Goal: Task Accomplishment & Management: Use online tool/utility

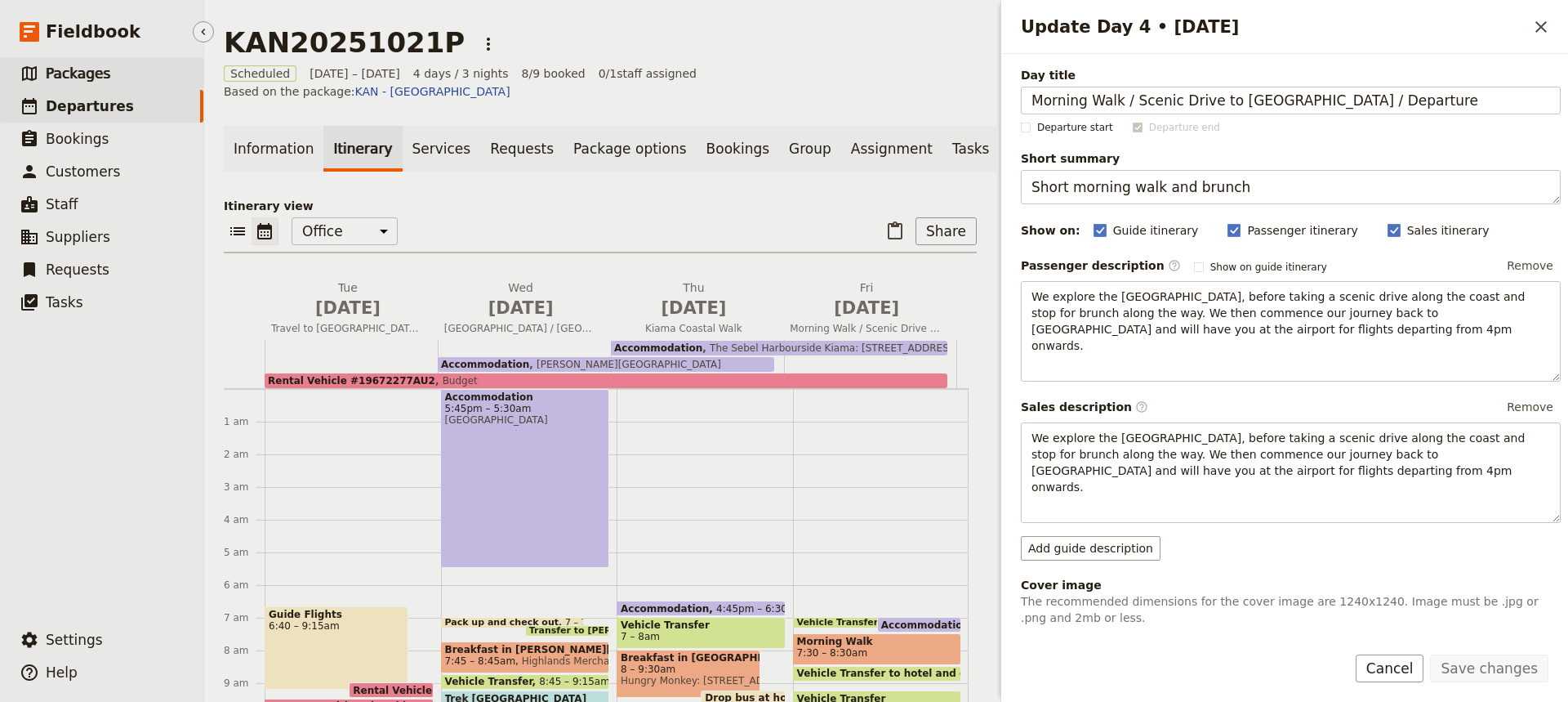
scroll to position [76, 0]
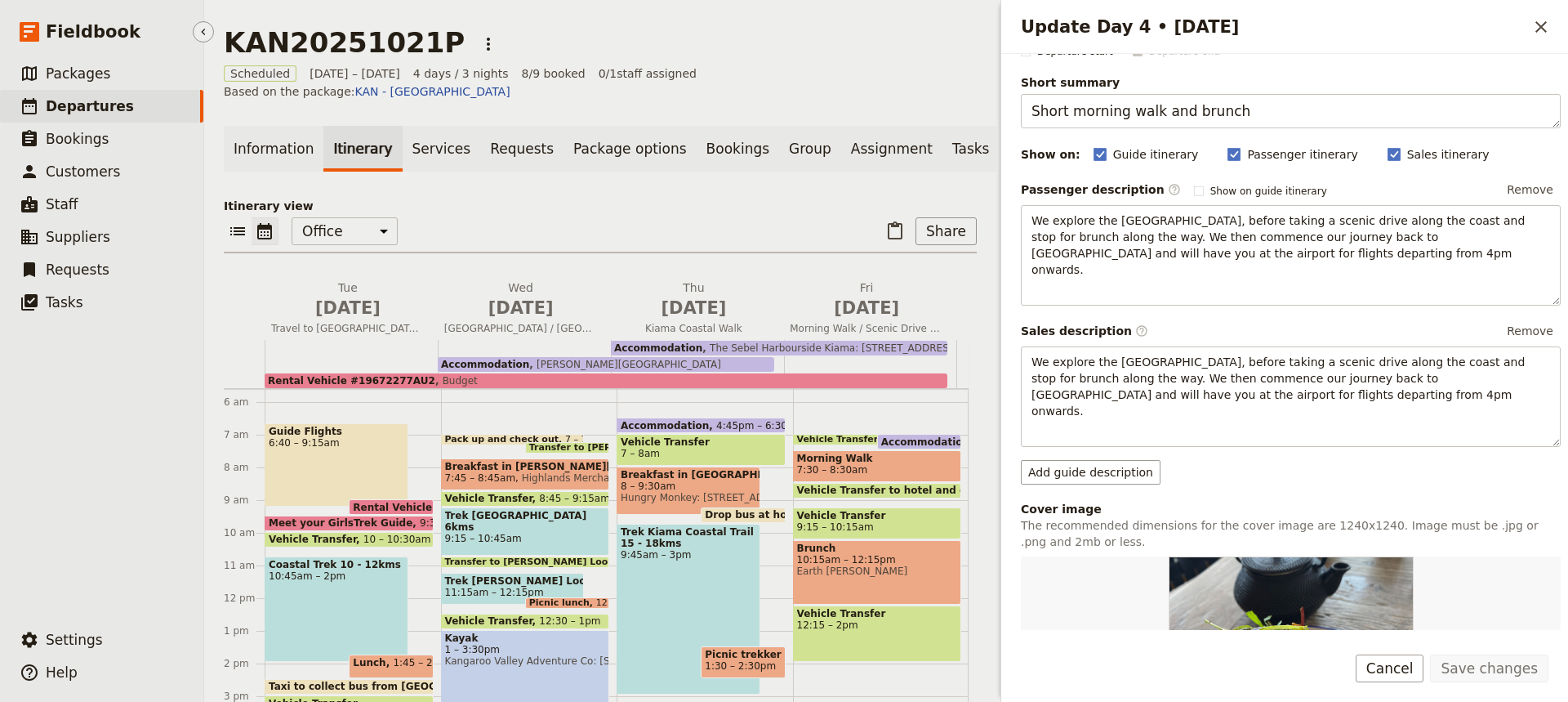
click at [73, 103] on span "Departures" at bounding box center [89, 107] width 88 height 16
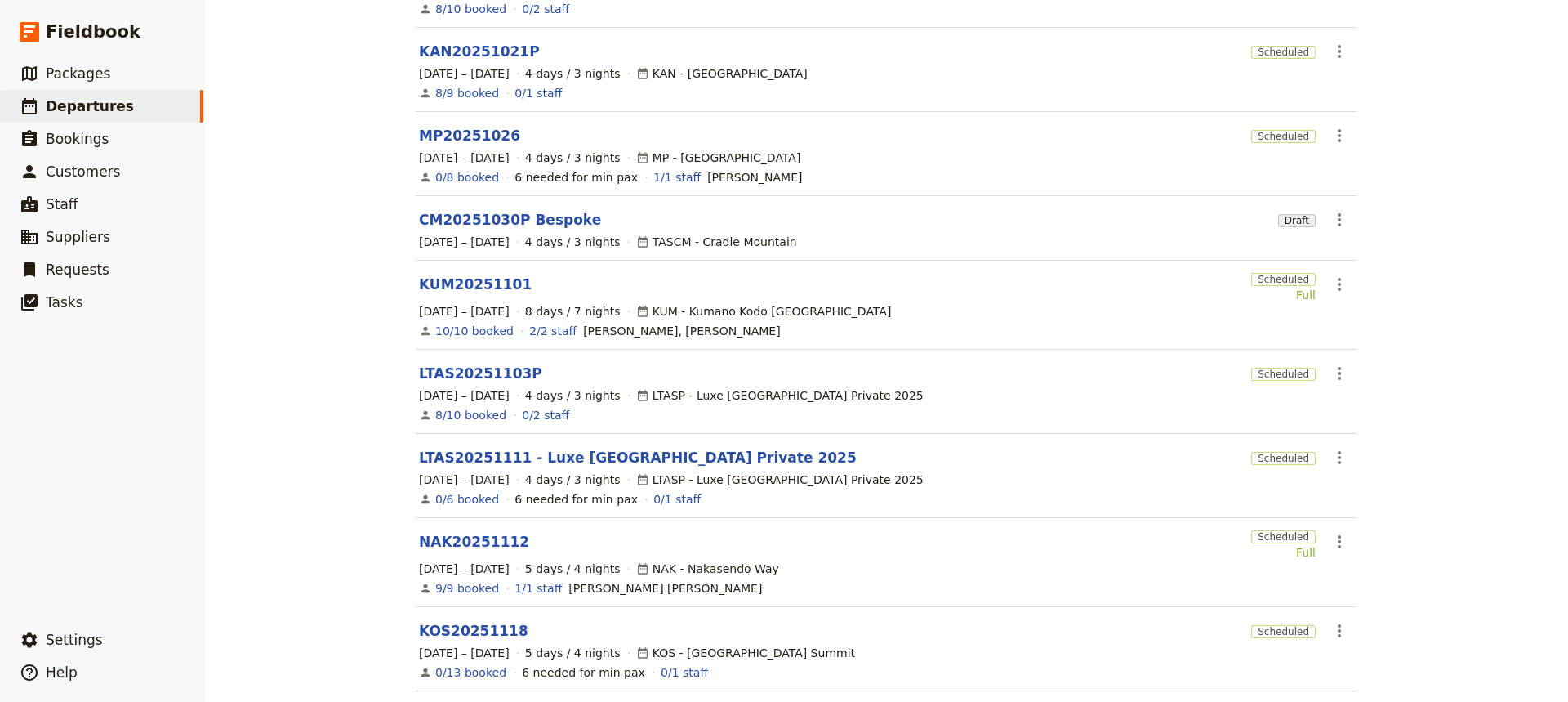
scroll to position [379, 0]
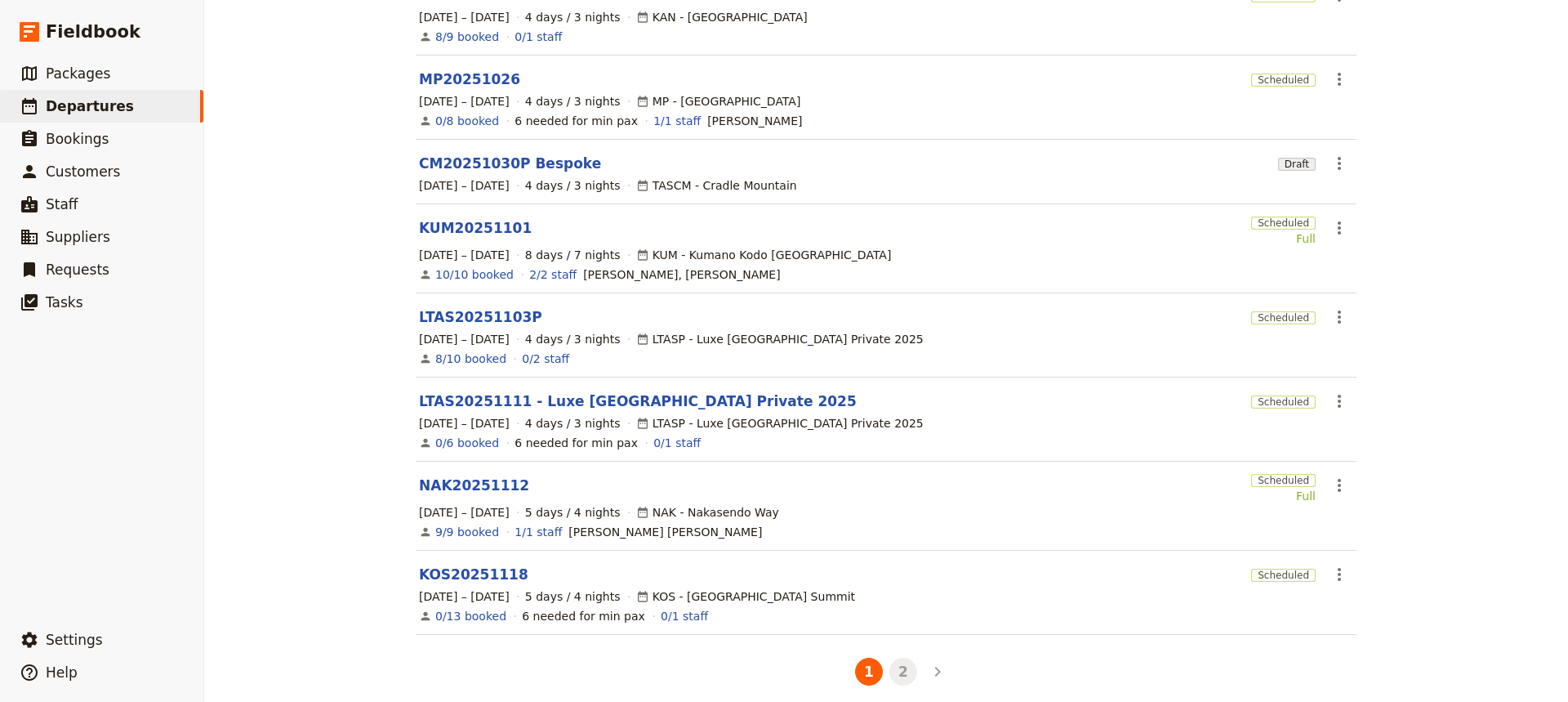
click at [899, 660] on button "2" at bounding box center [903, 671] width 27 height 27
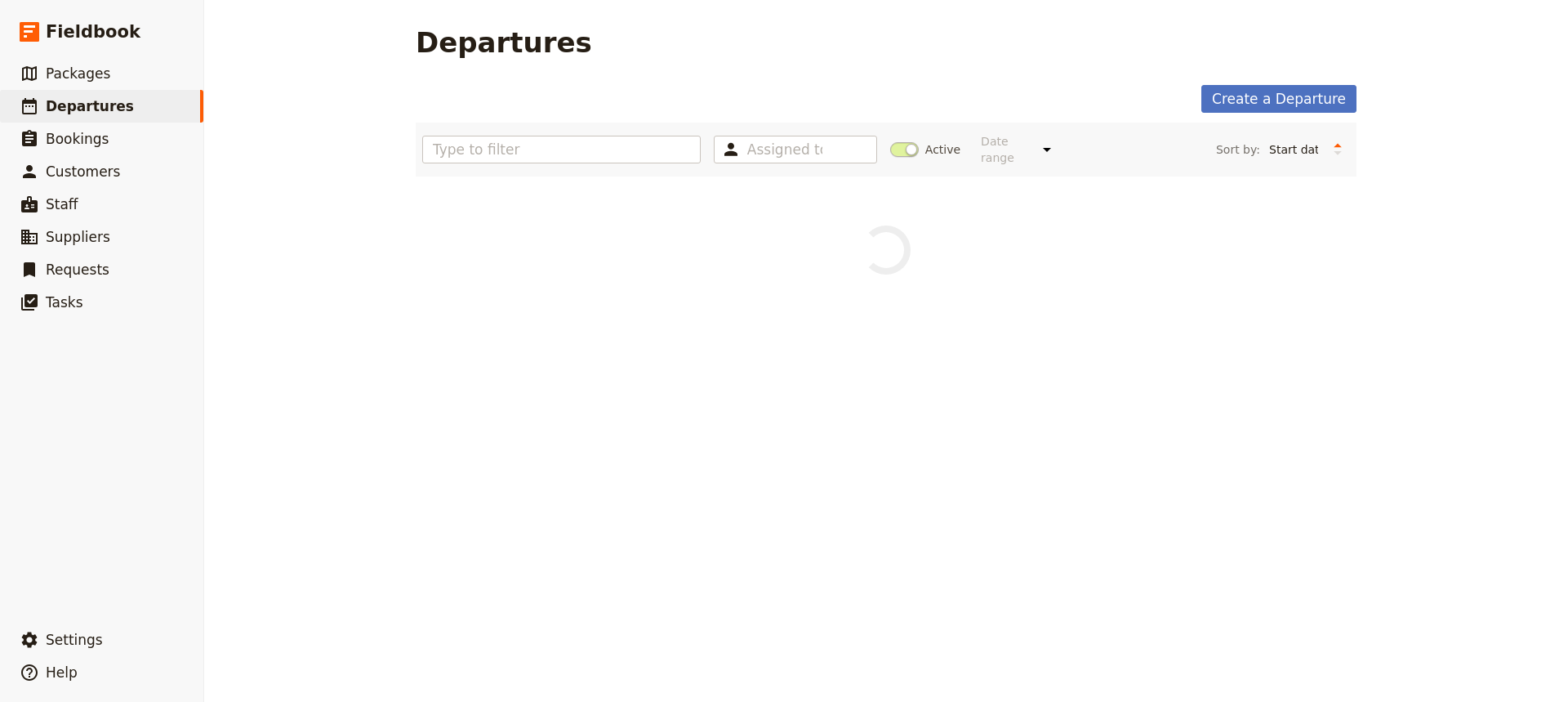
scroll to position [0, 0]
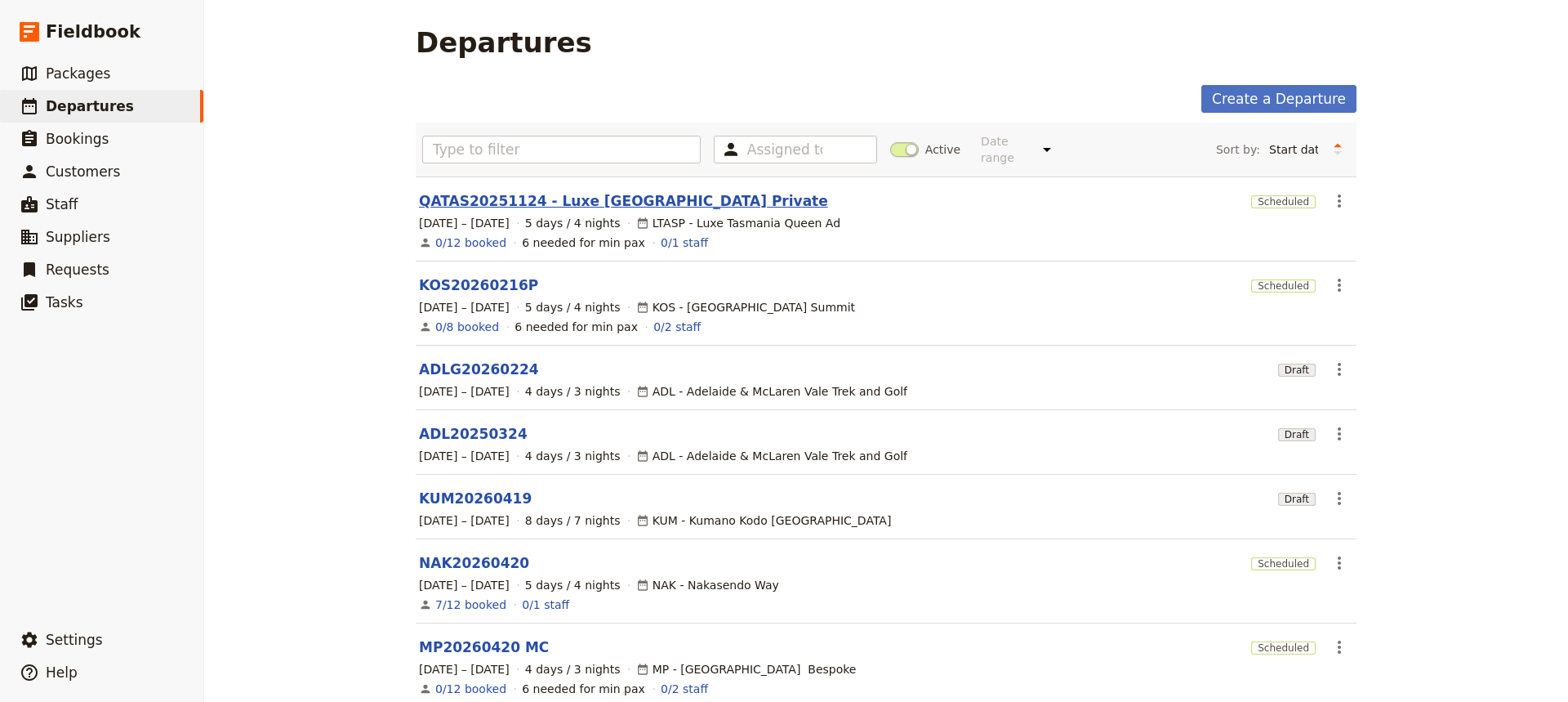
click at [481, 191] on link "QATAS20251124 - Luxe [GEOGRAPHIC_DATA] Private" at bounding box center [624, 201] width 409 height 20
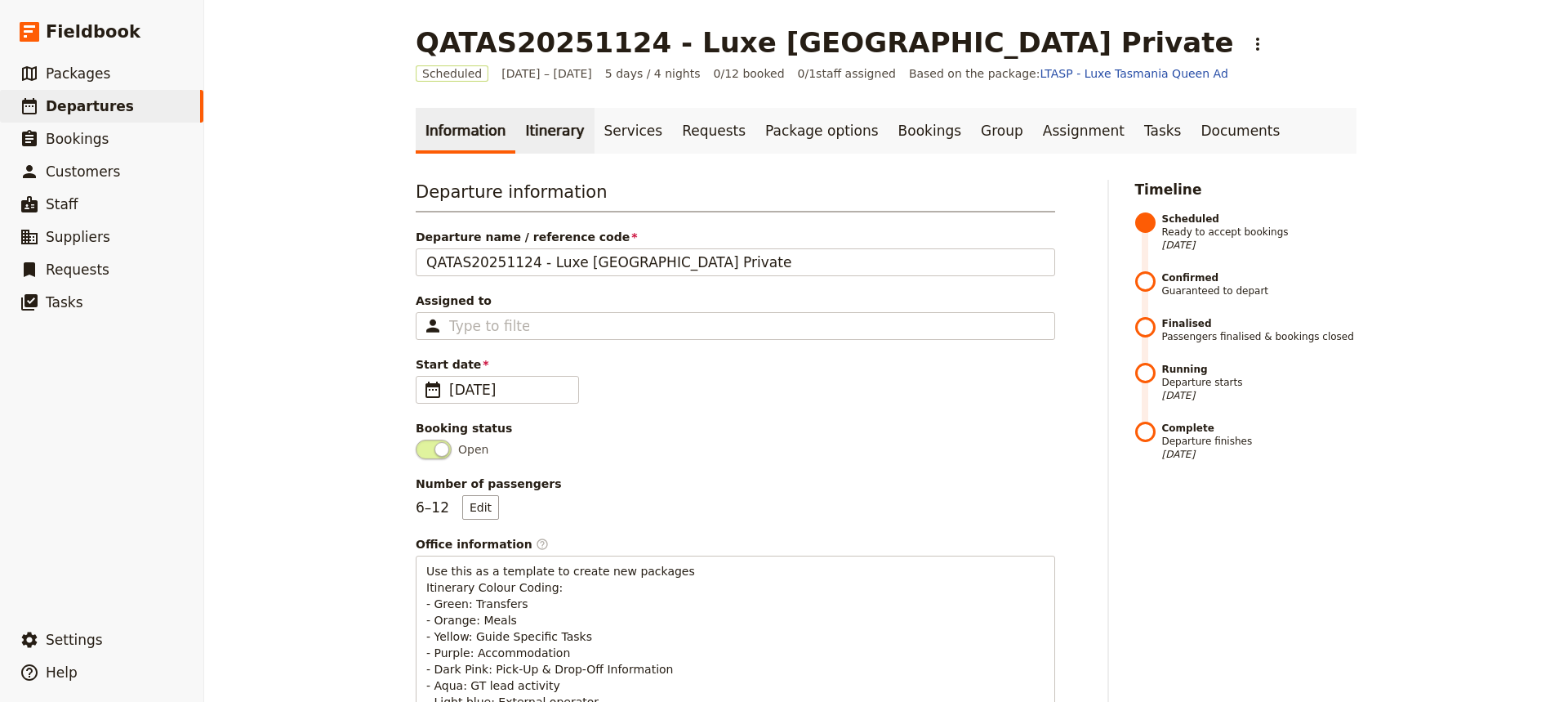
click at [537, 129] on link "Itinerary" at bounding box center [554, 130] width 78 height 46
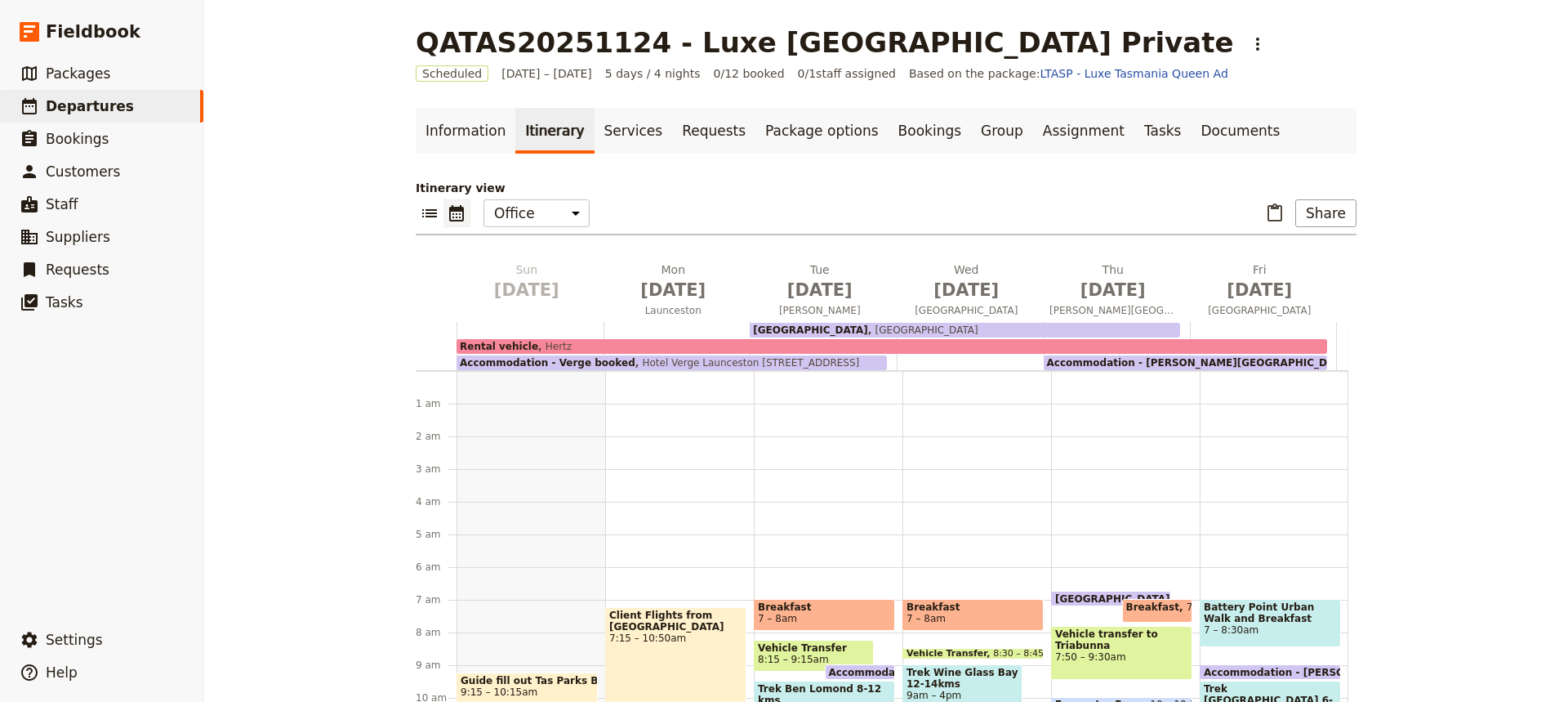
scroll to position [212, 0]
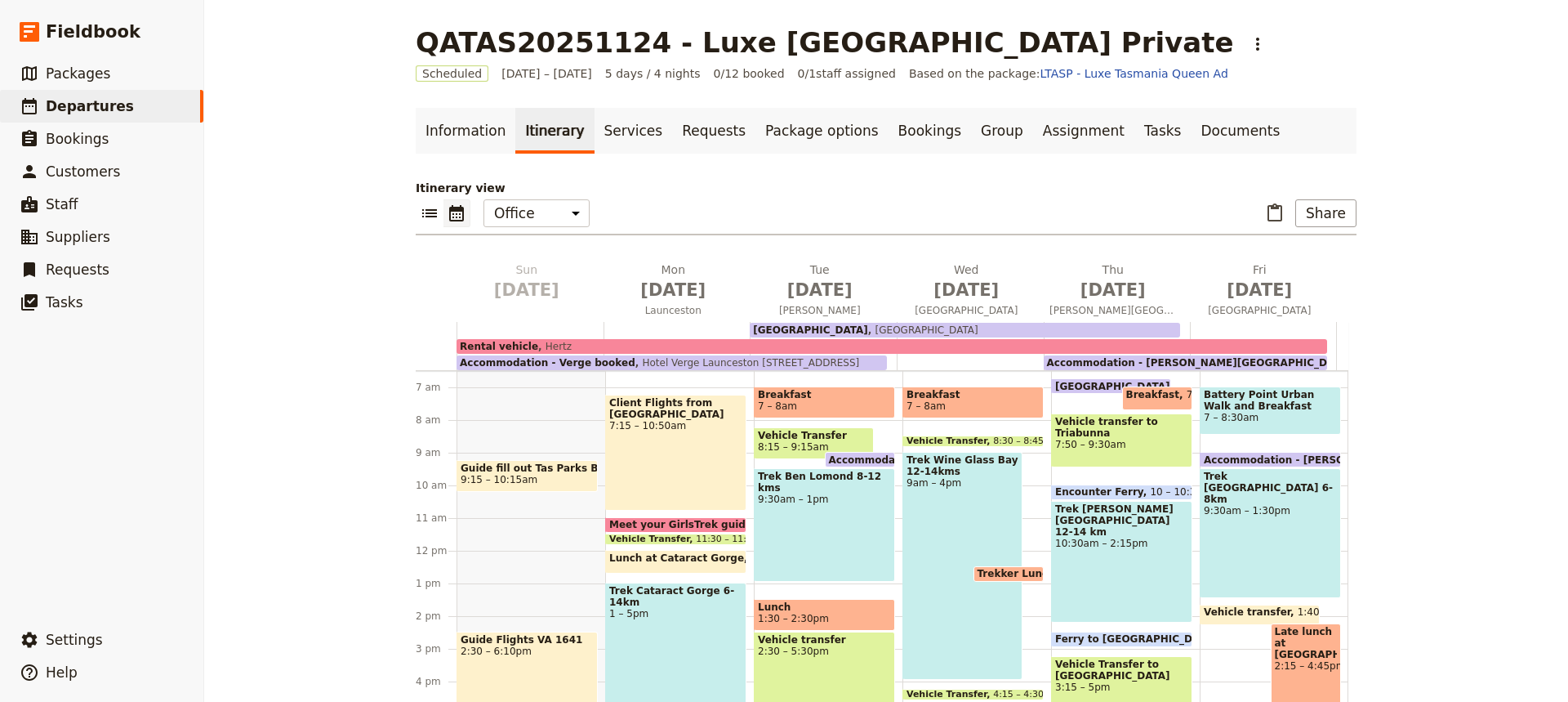
click at [1242, 522] on div "Trek [GEOGRAPHIC_DATA] 6-8km 9:30am – 1:30pm" at bounding box center [1270, 532] width 141 height 129
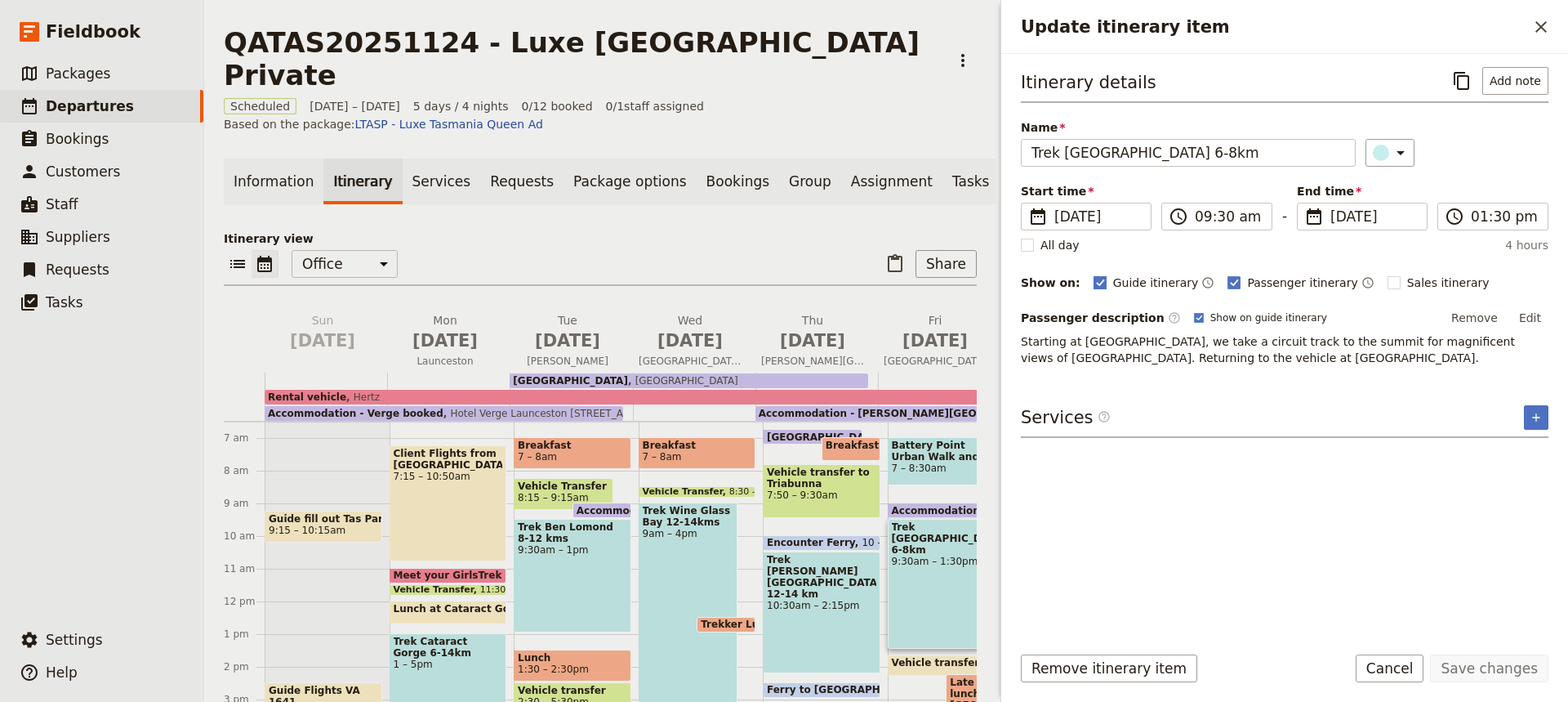
click at [1144, 284] on span "Guide itinerary" at bounding box center [1156, 283] width 86 height 16
click at [1094, 274] on input "Guide itinerary" at bounding box center [1093, 274] width 1 height 1
click at [1144, 284] on span "Guide itinerary" at bounding box center [1156, 283] width 86 height 16
click at [1094, 274] on input "Guide itinerary" at bounding box center [1093, 274] width 1 height 1
checkbox input "true"
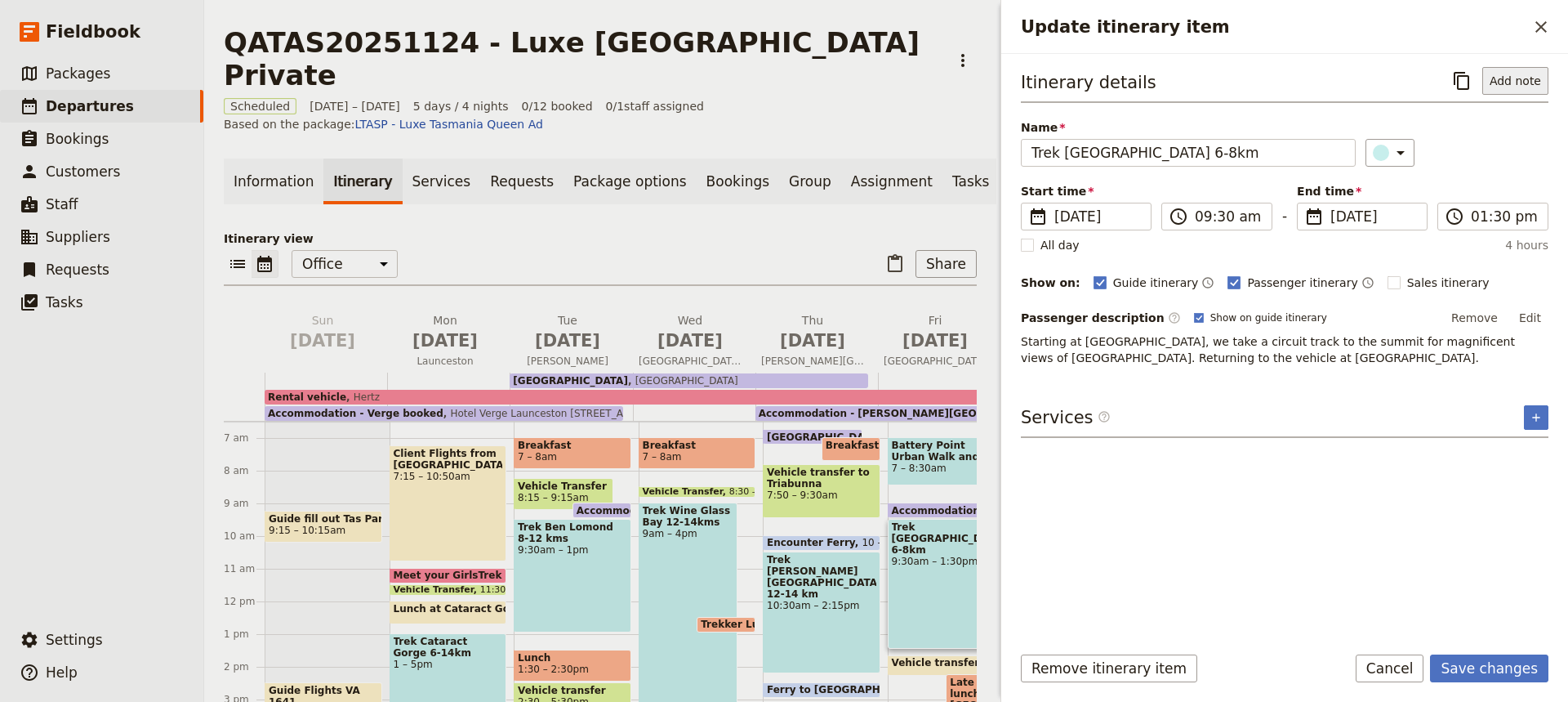
click at [1525, 79] on button "Add note" at bounding box center [1515, 80] width 67 height 27
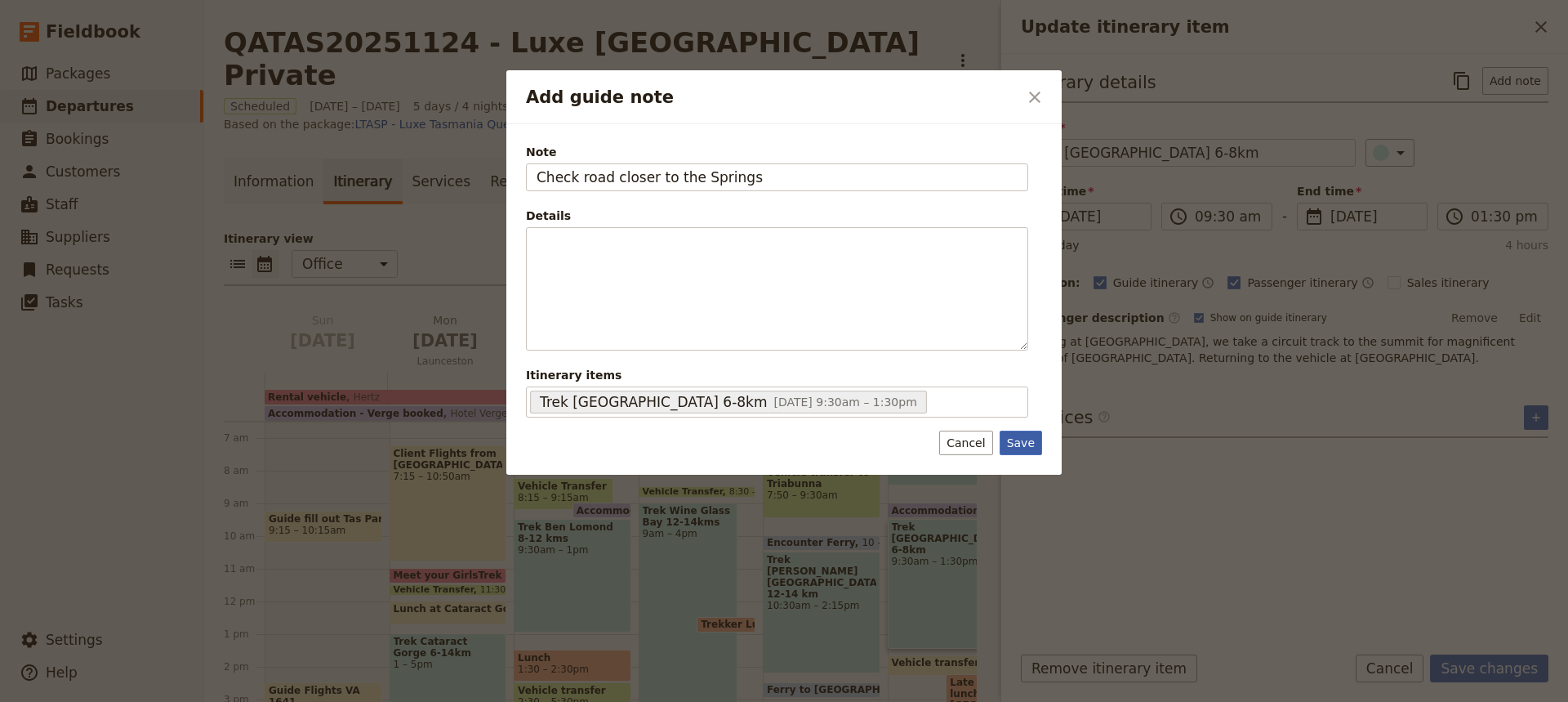
type input "Check road closer to the Springs"
click at [1018, 438] on button "Save" at bounding box center [1021, 442] width 43 height 25
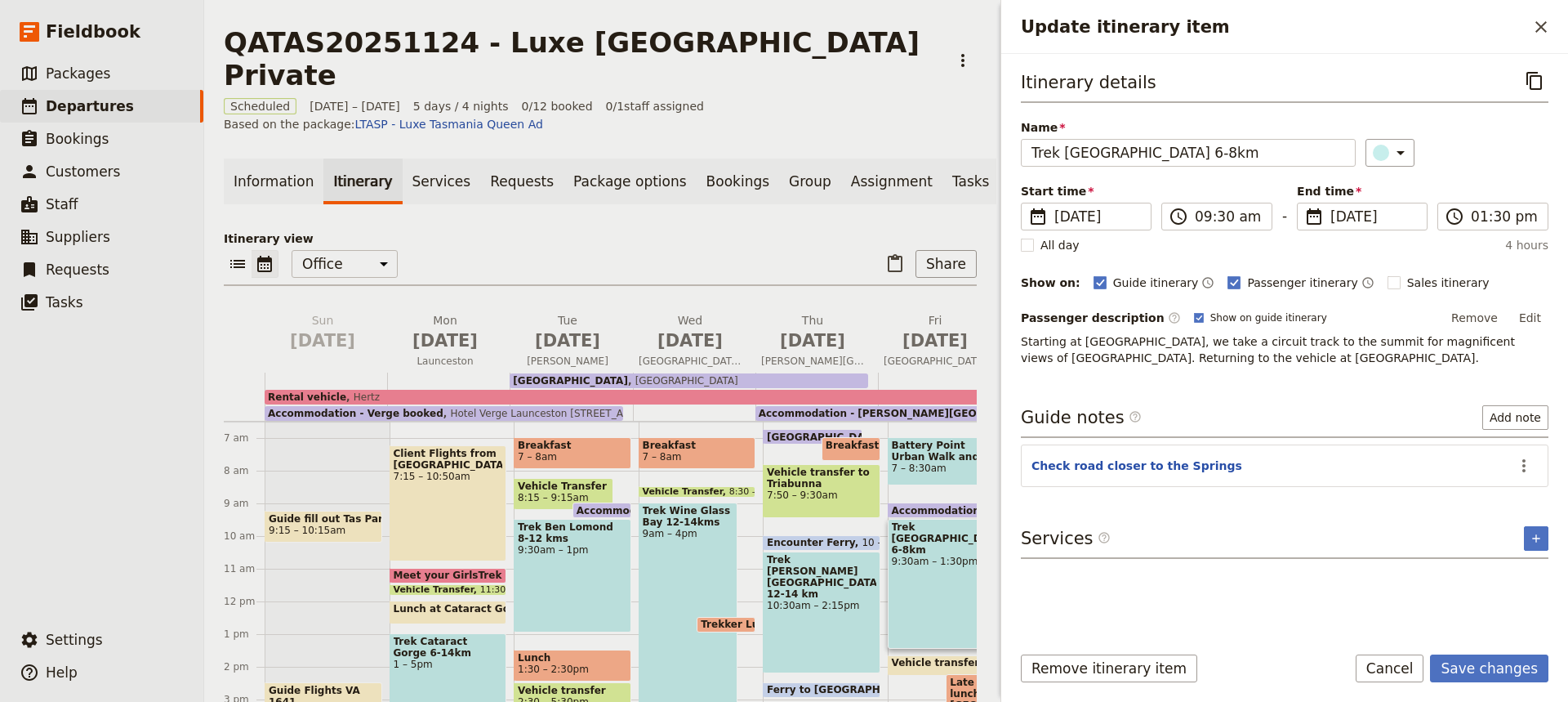
scroll to position [0, 56]
